Goal: Information Seeking & Learning: Learn about a topic

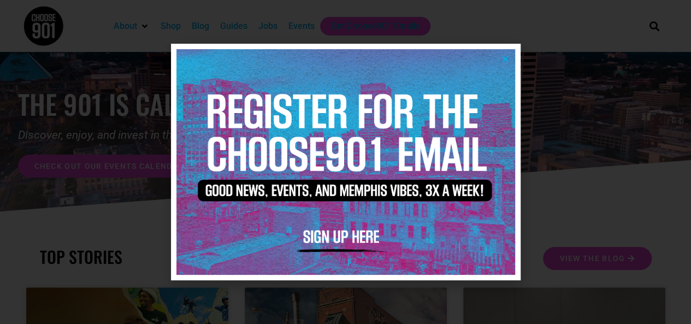
click at [514, 58] on img at bounding box center [345, 161] width 338 height 225
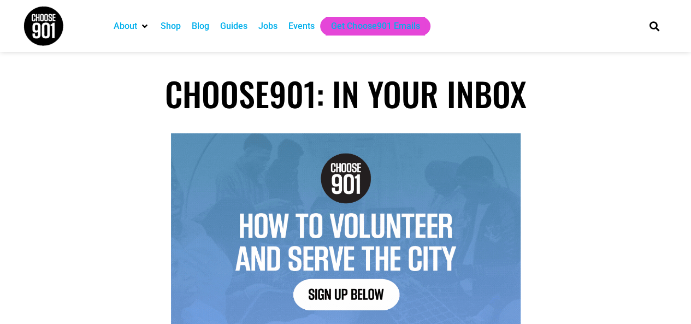
click at [269, 24] on div "Jobs" at bounding box center [267, 26] width 19 height 13
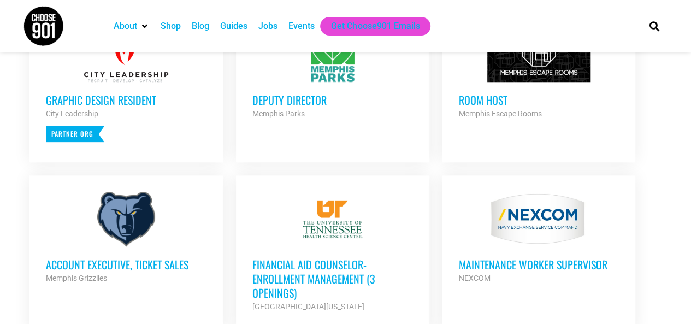
scroll to position [491, 0]
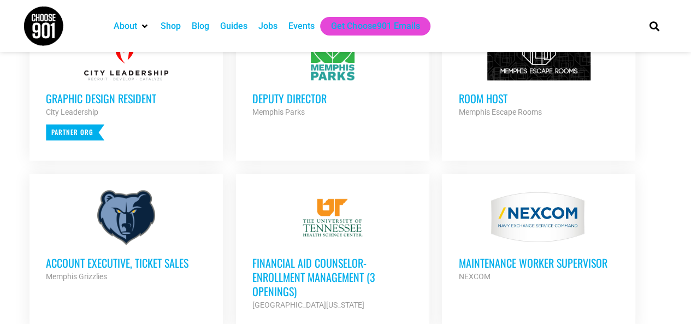
click at [503, 81] on div "Room Host Memphis Escape Rooms Partner Org" at bounding box center [538, 99] width 160 height 38
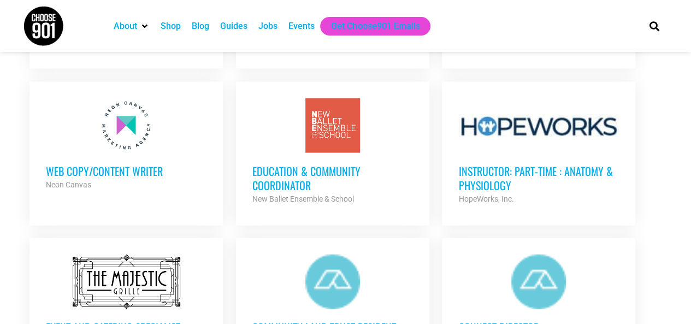
scroll to position [1092, 0]
